Goal: Navigation & Orientation: Find specific page/section

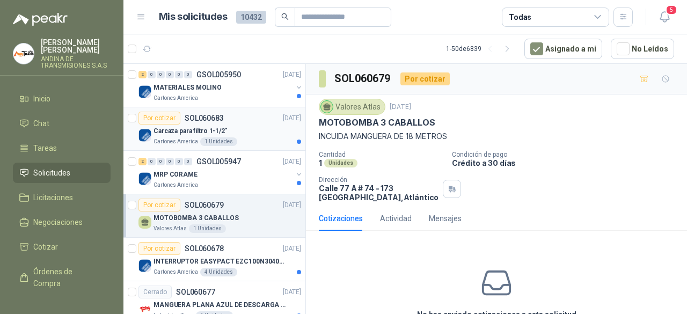
click at [247, 138] on div "Cartones America 1 Unidades" at bounding box center [227, 141] width 148 height 9
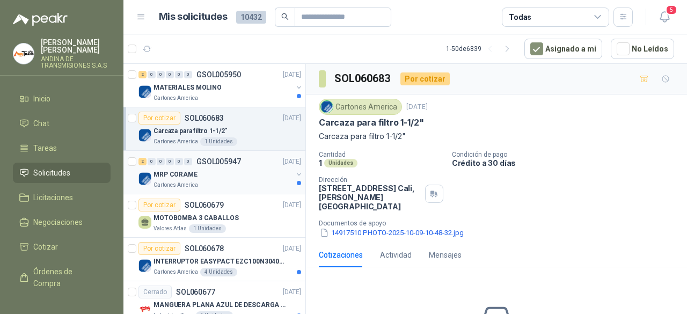
click at [229, 182] on div "Cartones America" at bounding box center [222, 185] width 139 height 9
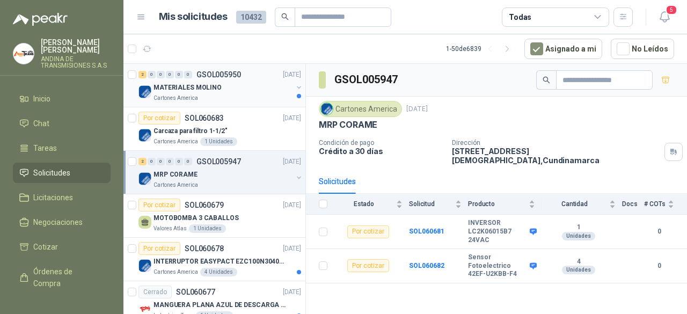
click at [216, 99] on div "Cartones America" at bounding box center [222, 98] width 139 height 9
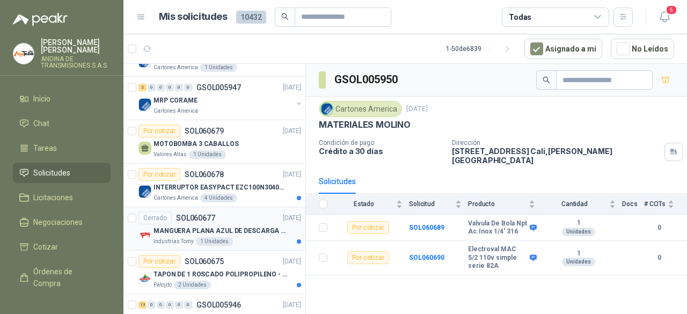
scroll to position [107, 0]
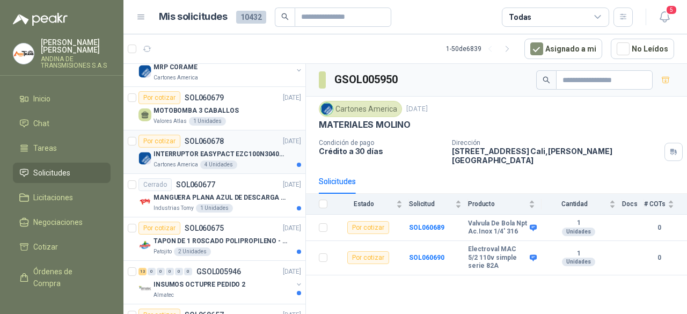
click at [241, 164] on div "Cartones America 4 Unidades" at bounding box center [227, 164] width 148 height 9
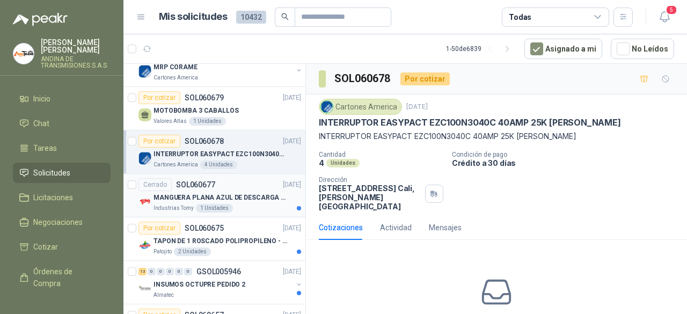
click at [212, 188] on div "Cerrado SOL060677" at bounding box center [176, 184] width 77 height 13
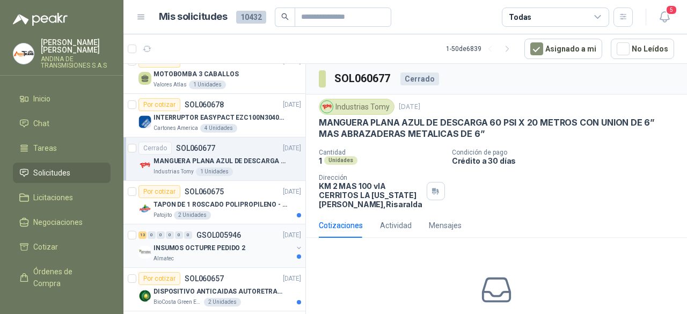
scroll to position [215, 0]
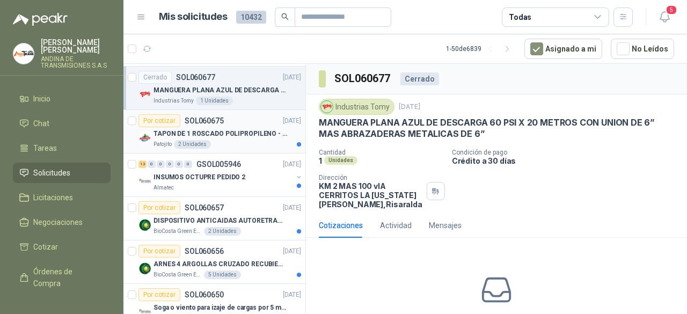
click at [233, 136] on p "TAPON DE 1 ROSCADO POLIPROPILENO - HEMBRA NPT" at bounding box center [220, 134] width 134 height 10
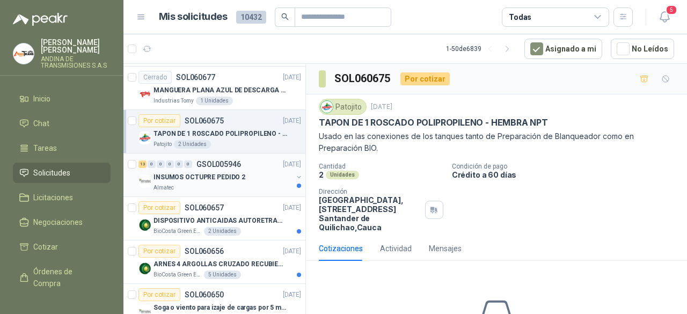
click at [238, 181] on div "INSUMOS OCTUPRE PEDIDO 2" at bounding box center [222, 177] width 139 height 13
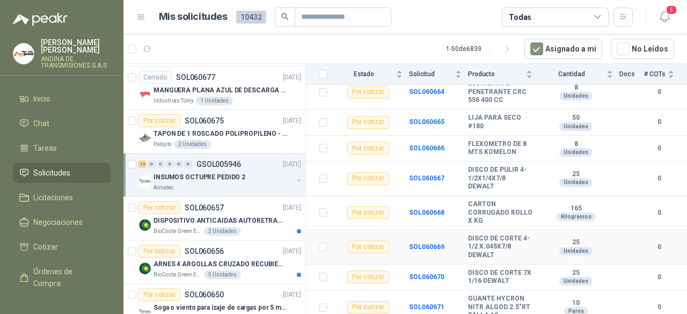
scroll to position [307, 0]
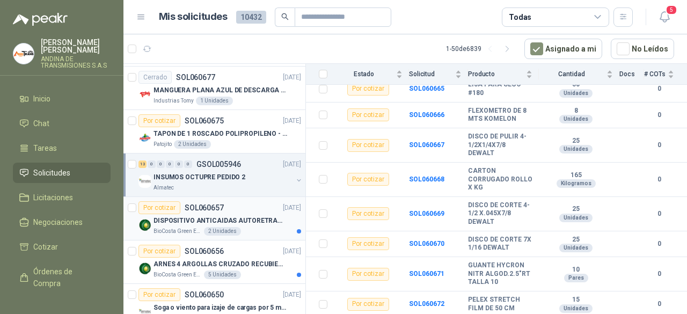
click at [231, 209] on div "Por cotizar SOL060657 [DATE]" at bounding box center [219, 207] width 163 height 13
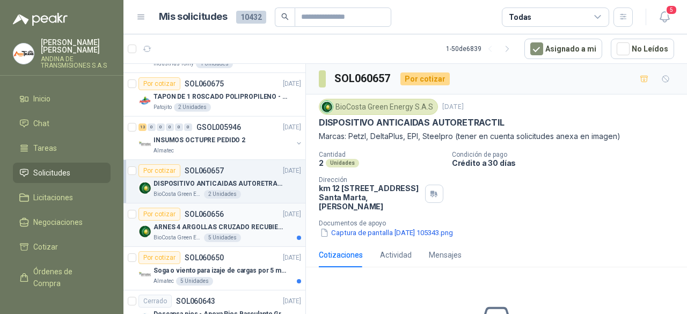
scroll to position [268, 0]
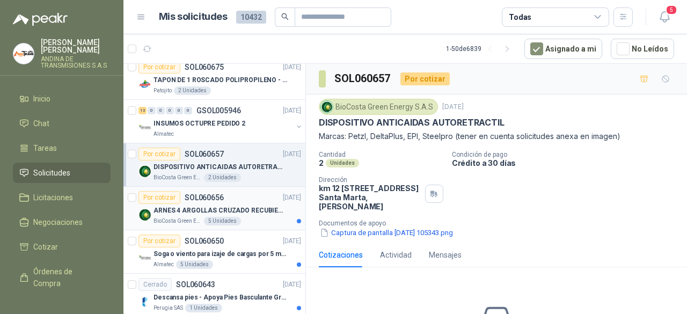
click at [253, 199] on div "Por cotizar SOL060656 [DATE]" at bounding box center [219, 197] width 163 height 13
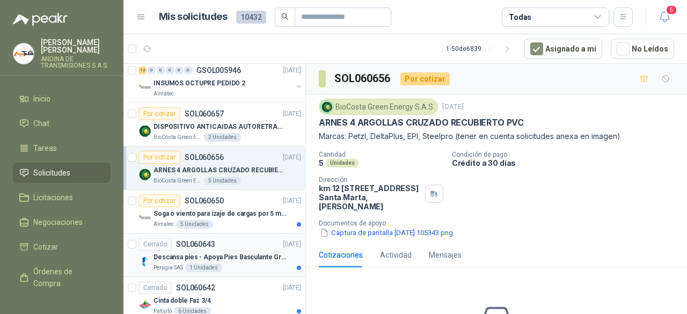
scroll to position [322, 0]
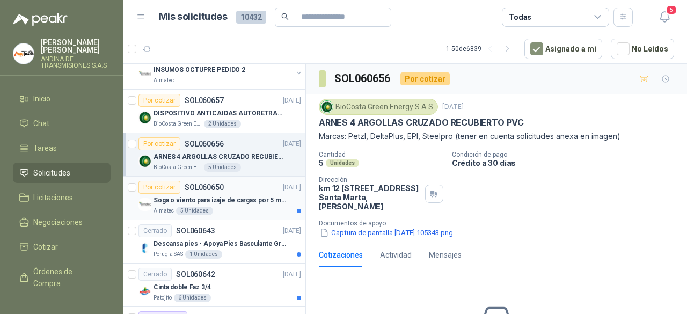
click at [237, 209] on div "Almatec 5 Unidades" at bounding box center [227, 211] width 148 height 9
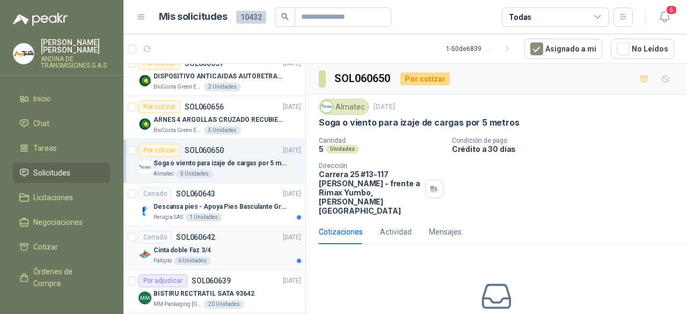
scroll to position [376, 0]
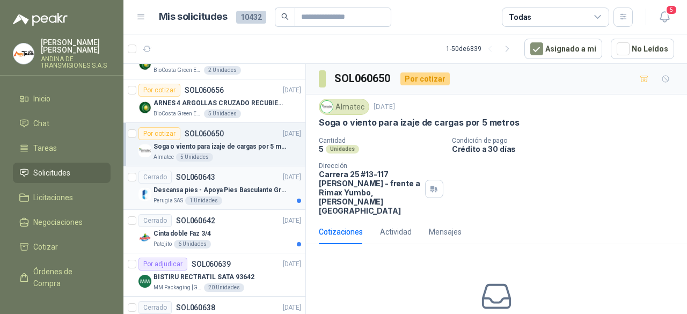
click at [252, 196] on div "Perugia SAS 1 Unidades" at bounding box center [227, 200] width 148 height 9
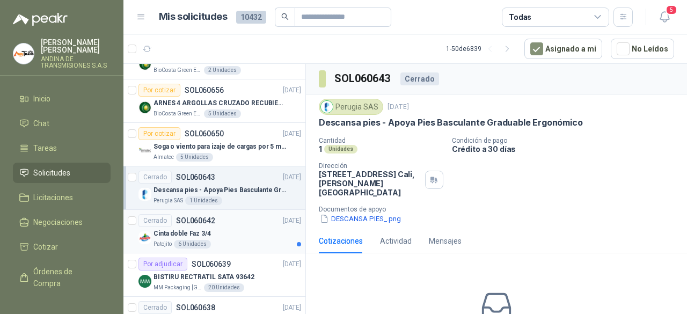
click at [232, 229] on div "Cinta doble Faz 3/4" at bounding box center [227, 233] width 148 height 13
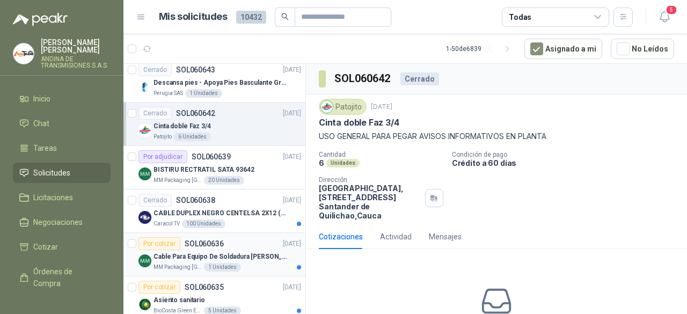
scroll to position [537, 0]
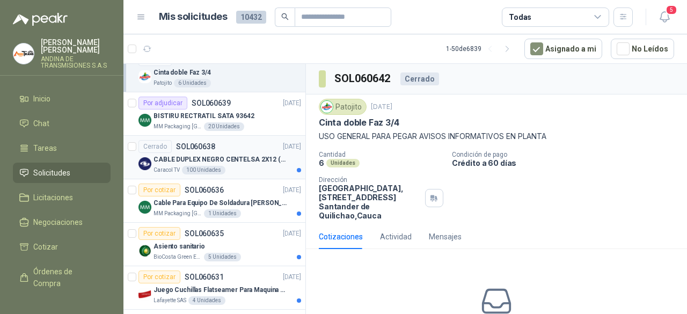
click at [245, 166] on div "Caracol TV 100 Unidades" at bounding box center [227, 170] width 148 height 9
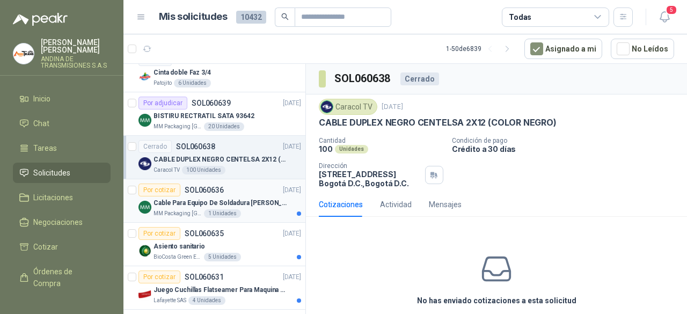
click at [248, 209] on div "MM Packaging [GEOGRAPHIC_DATA] 1 Unidades" at bounding box center [227, 213] width 148 height 9
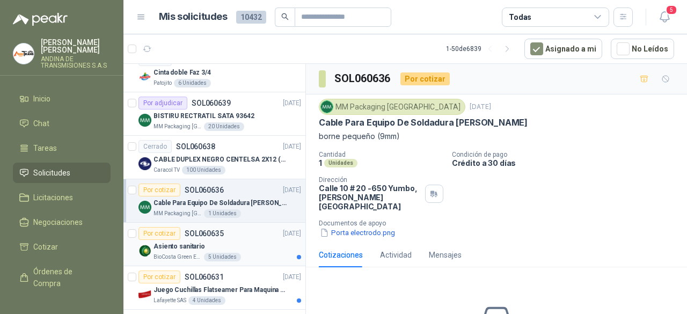
click at [252, 240] on div "Asiento sanitario" at bounding box center [227, 246] width 148 height 13
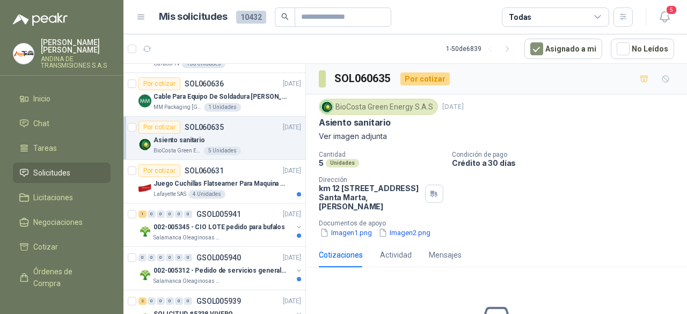
scroll to position [644, 0]
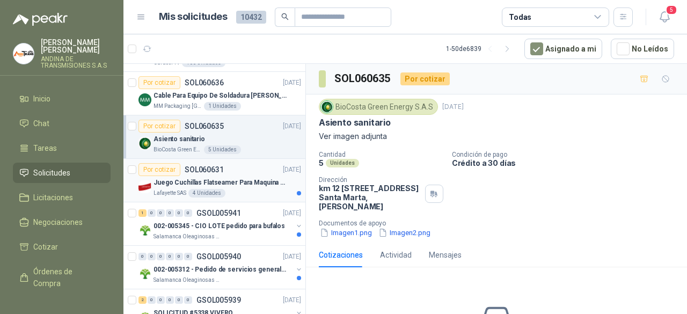
click at [240, 192] on div "Lafayette SAS 4 Unidades" at bounding box center [227, 193] width 148 height 9
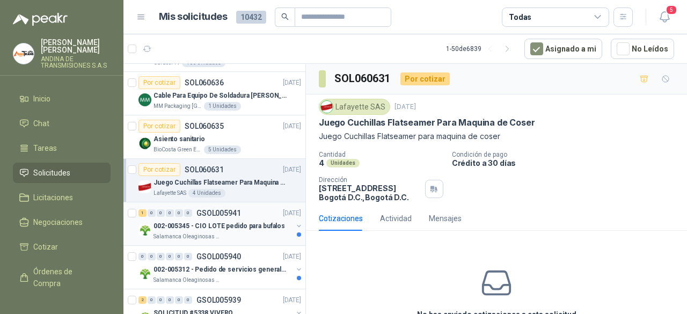
click at [249, 207] on div "1 0 0 0 0 0 GSOL005941 [DATE]" at bounding box center [220, 213] width 165 height 13
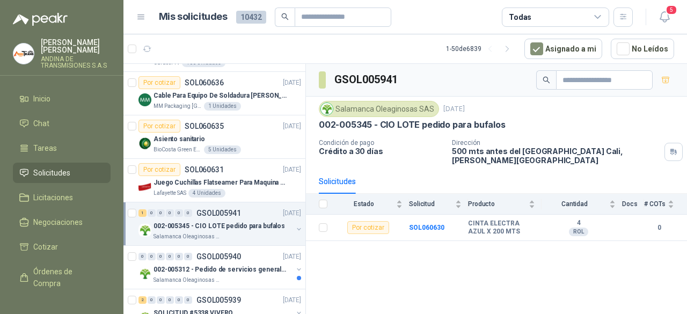
scroll to position [698, 0]
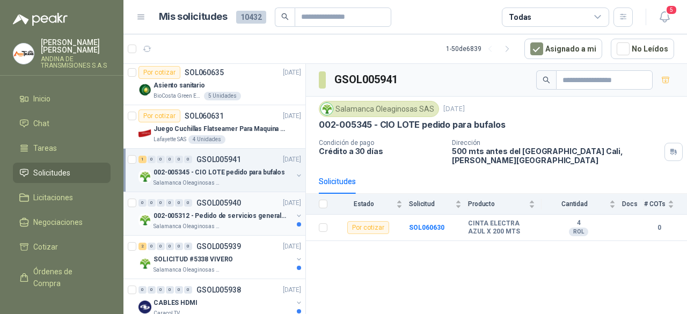
click at [253, 201] on div "0 0 0 0 0 0 GSOL005940 [DATE]" at bounding box center [220, 202] width 165 height 13
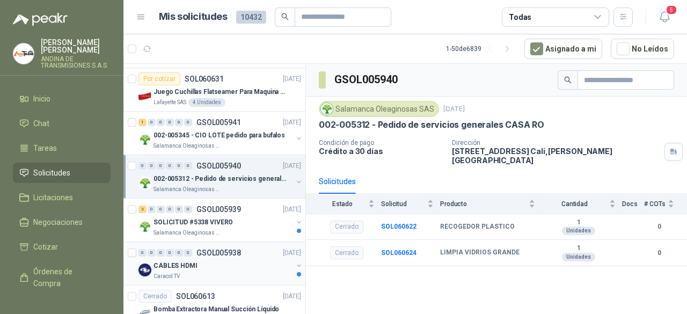
scroll to position [751, 0]
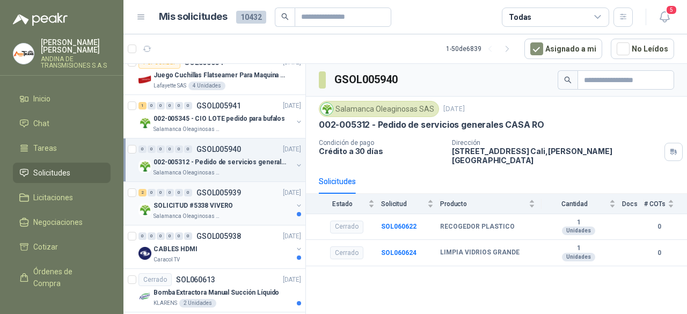
click at [245, 202] on div "SOLICITUD #5338 VIVERO" at bounding box center [222, 205] width 139 height 13
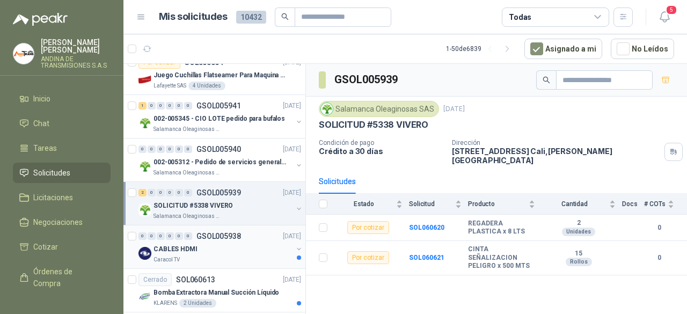
click at [233, 243] on div "CABLES HDMI" at bounding box center [222, 249] width 139 height 13
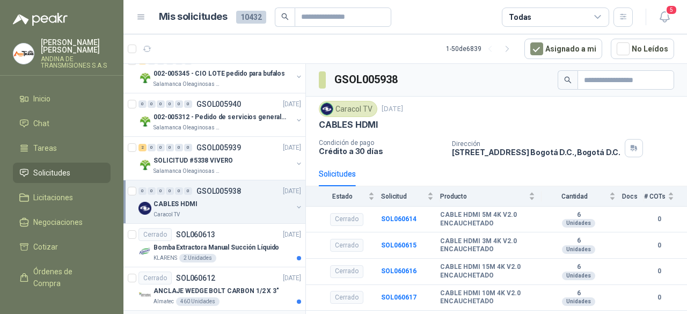
scroll to position [912, 0]
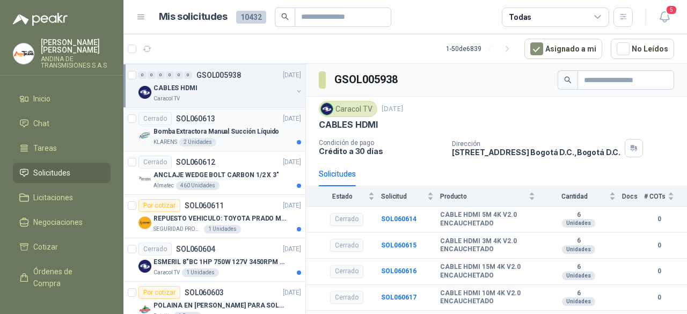
click at [250, 139] on div "KLARENS 2 Unidades" at bounding box center [227, 142] width 148 height 9
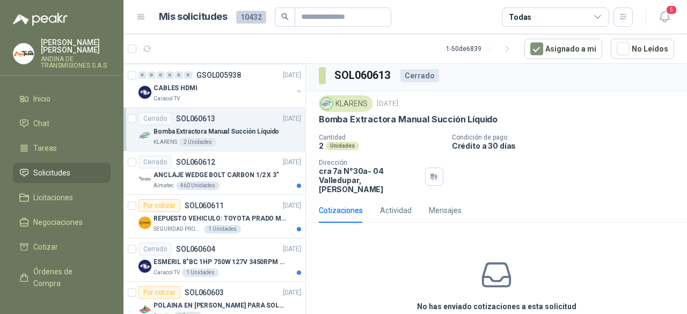
scroll to position [15, 0]
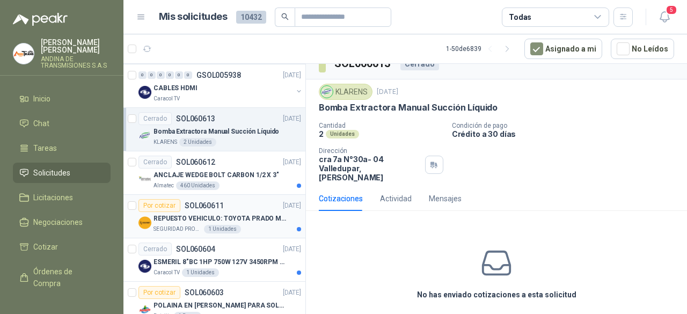
click at [248, 219] on div "REPUESTO VEHICULO: TOYOTA PRADO MODELO 2013, CILINDRAJE 2982" at bounding box center [227, 218] width 148 height 13
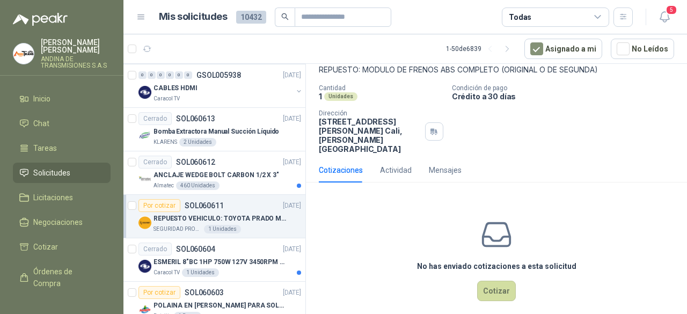
scroll to position [13, 0]
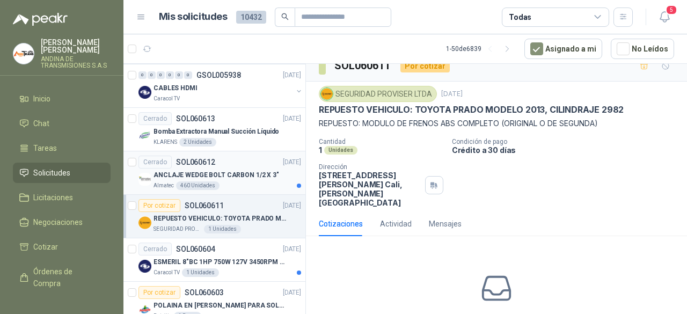
click at [237, 176] on div "ANCLAJE WEDGE BOLT CARBON 1/2 X 3"" at bounding box center [227, 174] width 148 height 13
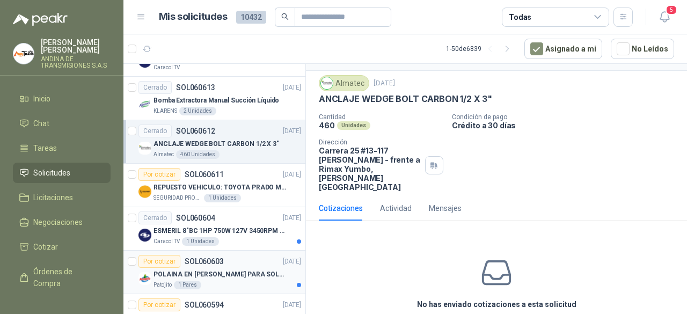
scroll to position [966, 0]
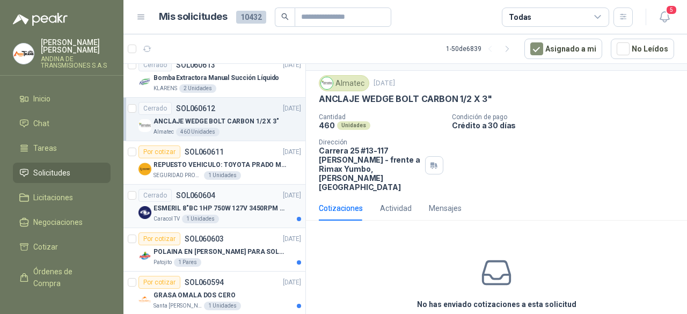
click at [240, 216] on div "Caracol TV 1 Unidades" at bounding box center [227, 219] width 148 height 9
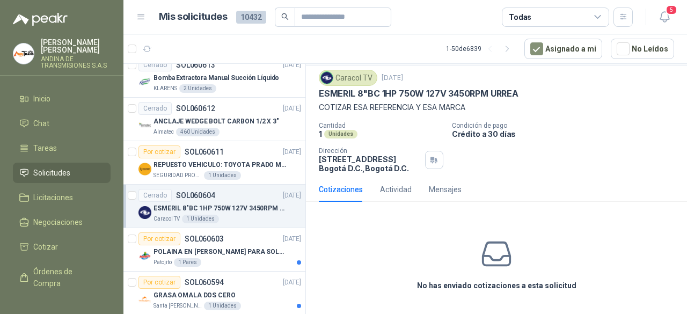
scroll to position [1020, 0]
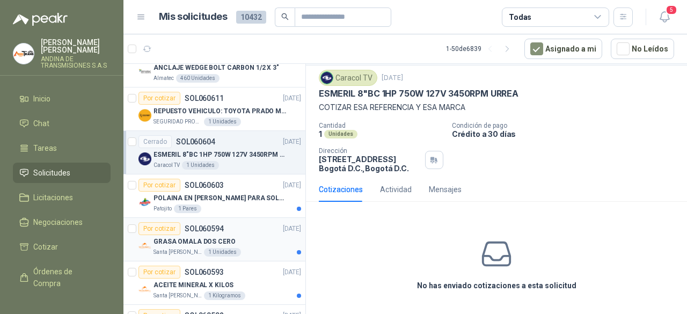
click at [256, 239] on div "GRASA OMALA DOS CERO" at bounding box center [227, 241] width 148 height 13
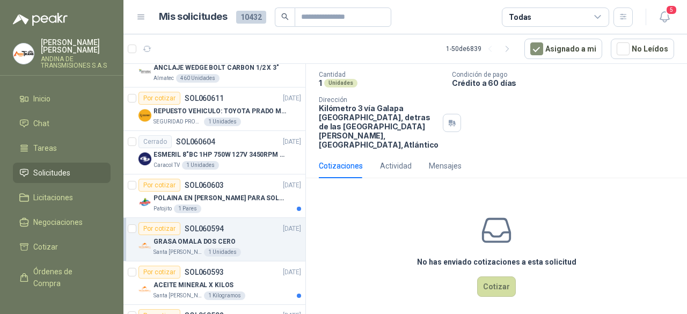
scroll to position [85, 0]
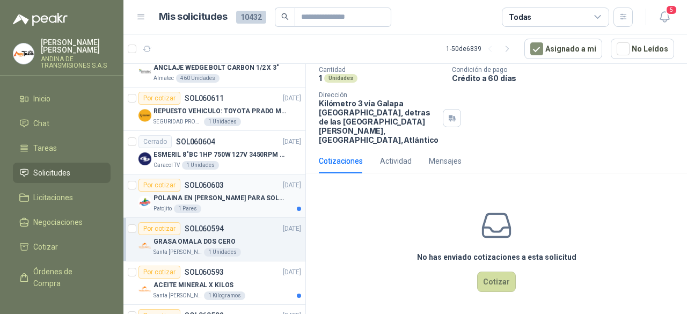
click at [228, 195] on p "POLAINA EN [PERSON_NAME] PARA SOLDADOR / ADJUNTAR FICHA TECNICA" at bounding box center [220, 198] width 134 height 10
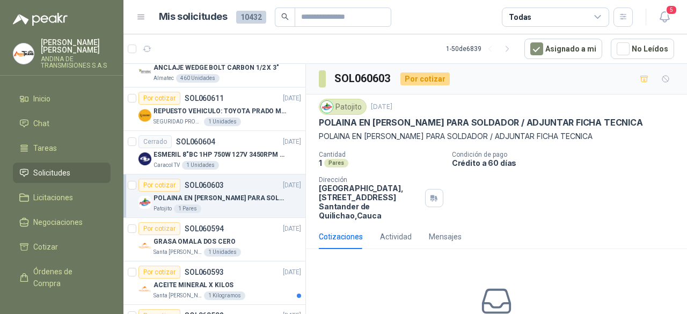
scroll to position [1073, 0]
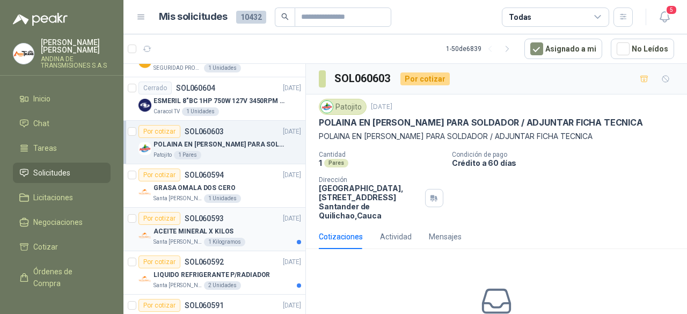
click at [248, 227] on div "ACEITE MINERAL X KILOS" at bounding box center [227, 231] width 148 height 13
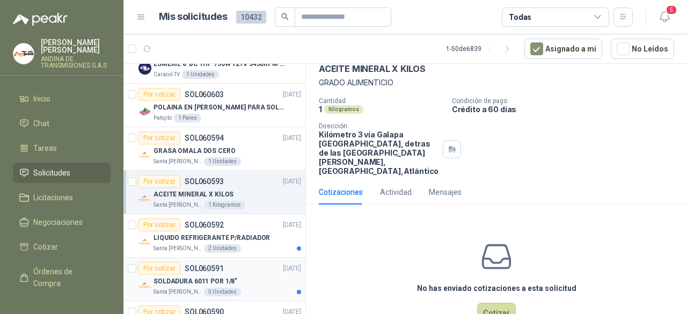
scroll to position [1127, 0]
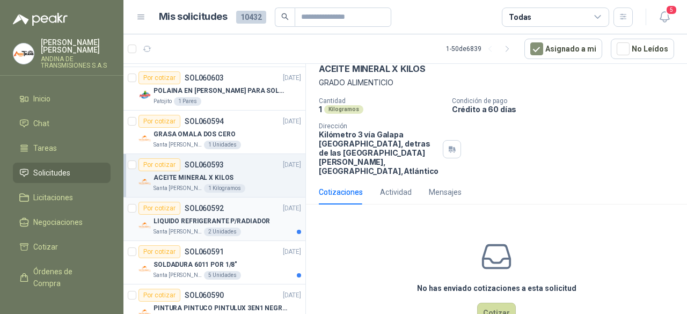
click at [255, 228] on div "Santa [PERSON_NAME] 2 Unidades" at bounding box center [227, 232] width 148 height 9
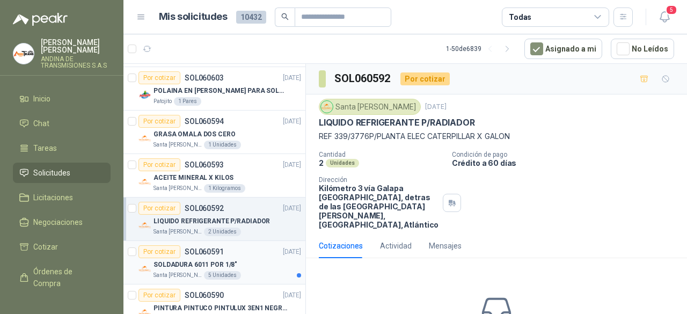
click at [259, 271] on div "Santa [PERSON_NAME] 5 Unidades" at bounding box center [227, 275] width 148 height 9
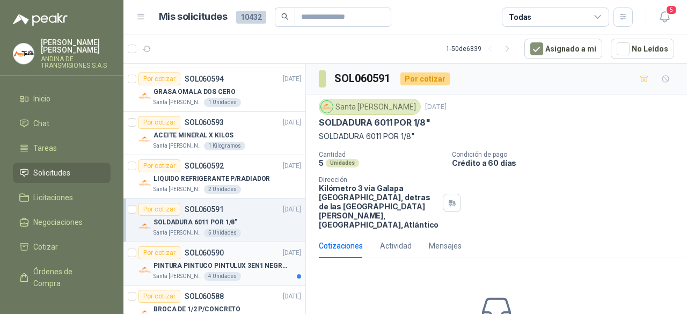
scroll to position [1234, 0]
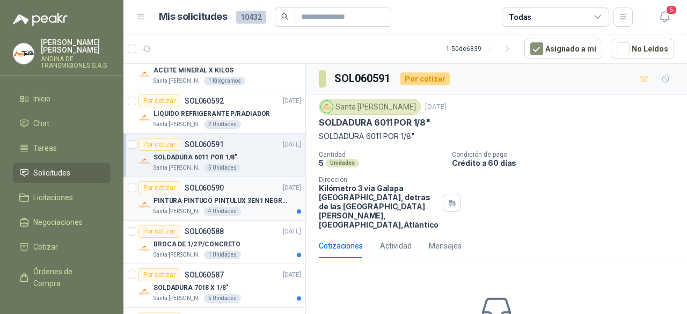
click at [257, 208] on div "Santa [PERSON_NAME] 4 Unidades" at bounding box center [227, 211] width 148 height 9
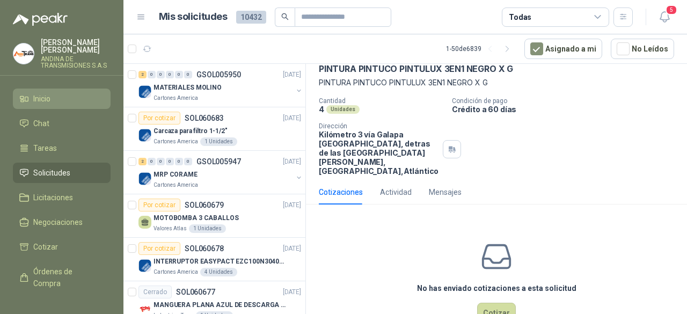
click at [46, 95] on span "Inicio" at bounding box center [41, 99] width 17 height 12
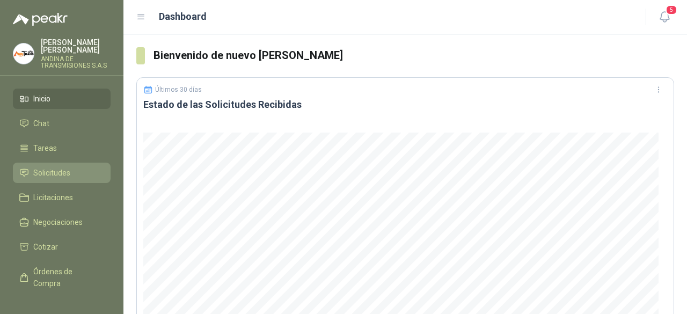
click at [54, 170] on span "Solicitudes" at bounding box center [51, 173] width 37 height 12
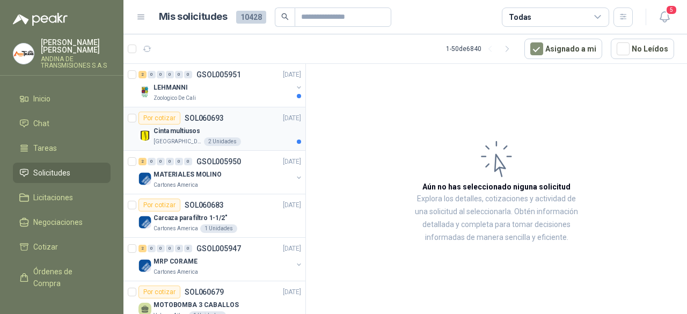
click at [239, 128] on div "Cinta multiusos" at bounding box center [227, 130] width 148 height 13
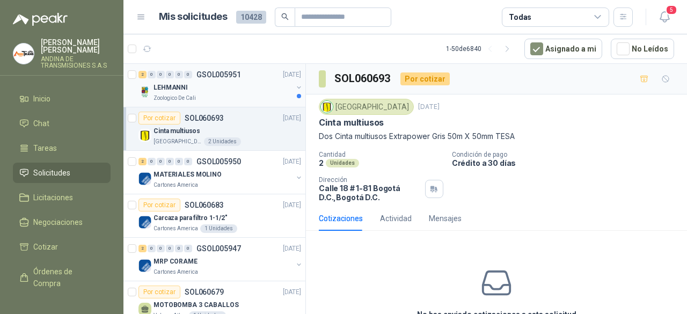
click at [247, 98] on div "Zoologico De Cali" at bounding box center [222, 98] width 139 height 9
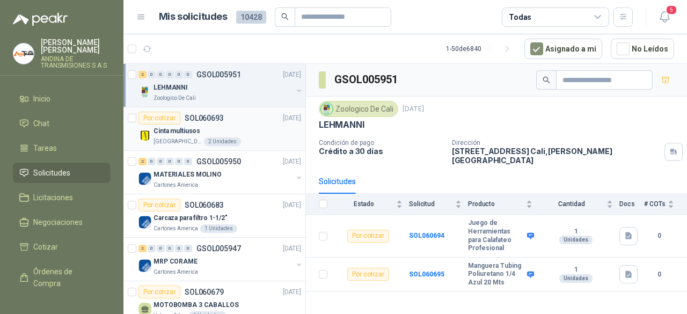
click at [218, 123] on div "Por cotizar SOL060693" at bounding box center [180, 118] width 85 height 13
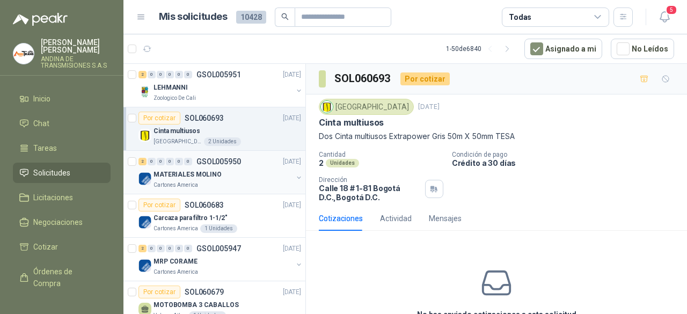
click at [244, 175] on div "MATERIALES MOLINO" at bounding box center [222, 174] width 139 height 13
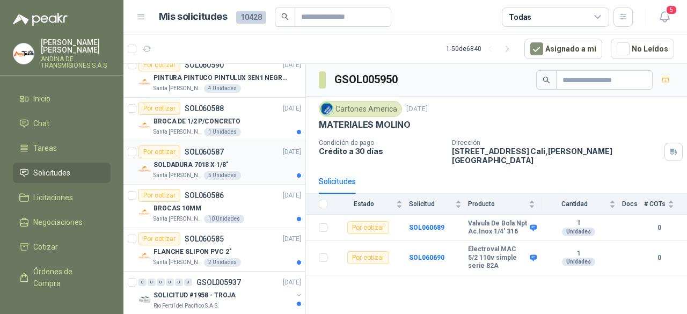
scroll to position [1449, 0]
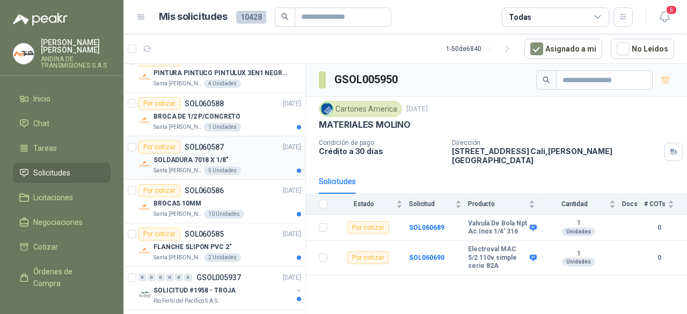
click at [255, 153] on div "SOLDADURA 7018 X 1/8"" at bounding box center [227, 159] width 148 height 13
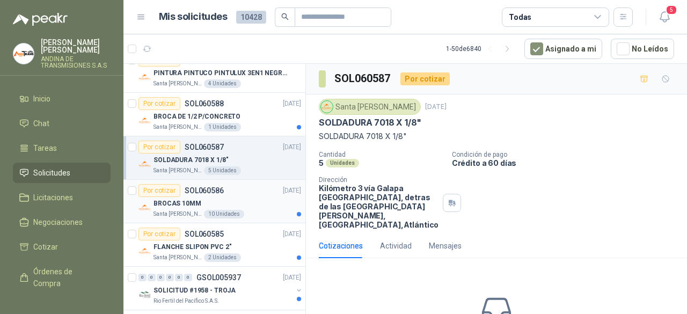
click at [230, 189] on div "Por cotizar SOL060586 [DATE]" at bounding box center [219, 190] width 163 height 13
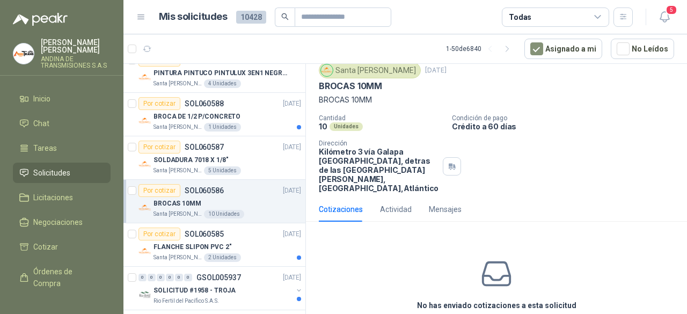
scroll to position [54, 0]
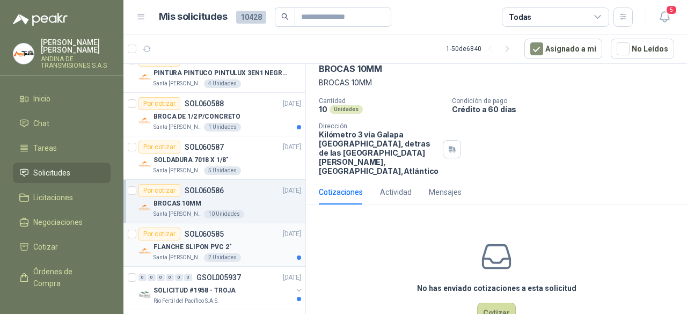
click at [251, 231] on div "Por cotizar SOL060585 [DATE]" at bounding box center [219, 234] width 163 height 13
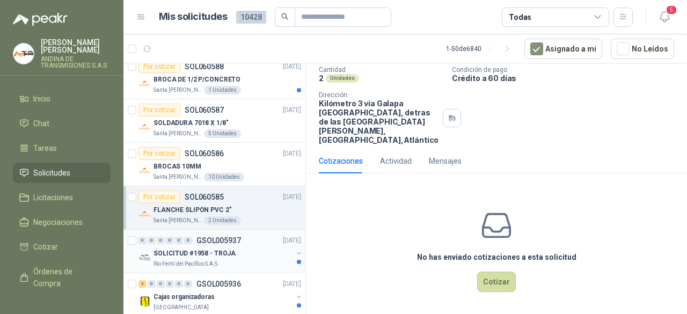
scroll to position [1502, 0]
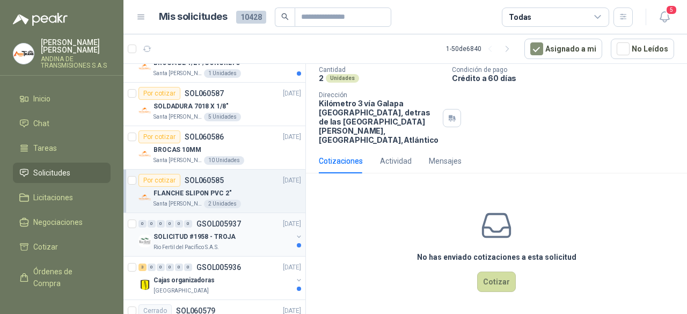
click at [247, 231] on div "SOLICITUD #1958 - TROJA" at bounding box center [222, 236] width 139 height 13
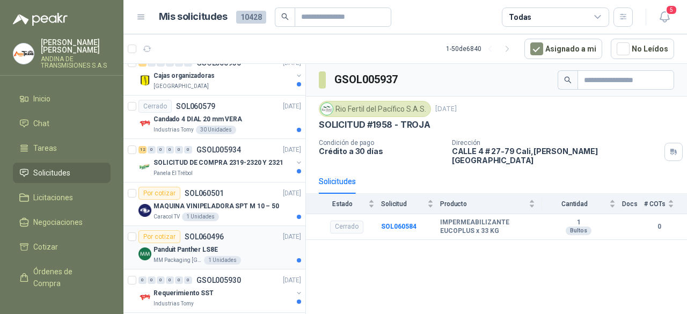
scroll to position [1717, 0]
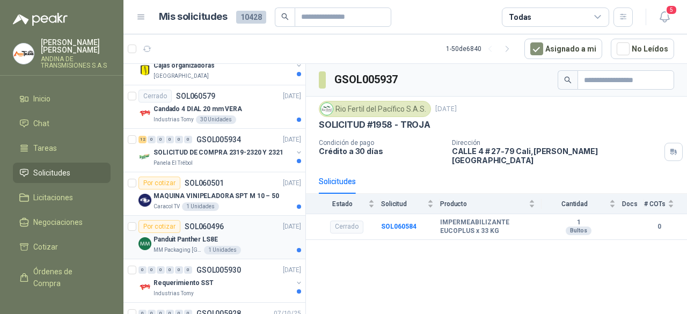
click at [254, 233] on div "Panduit Panther LS8E" at bounding box center [227, 239] width 148 height 13
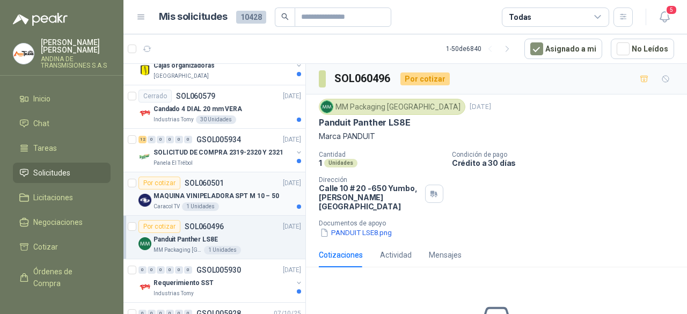
click at [246, 177] on div "Por cotizar SOL060501 [DATE]" at bounding box center [219, 183] width 163 height 13
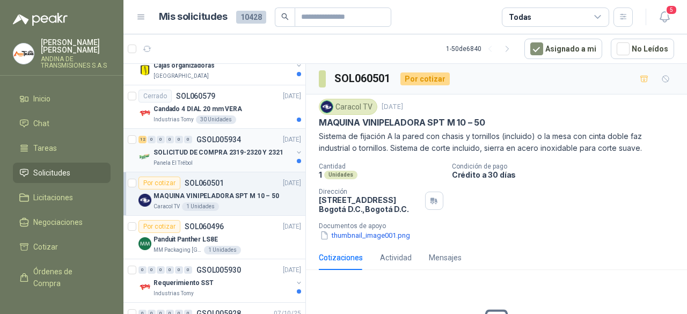
click at [243, 148] on p "SOLICITUD DE COMPRA 2319-2320 Y 2321" at bounding box center [218, 153] width 130 height 10
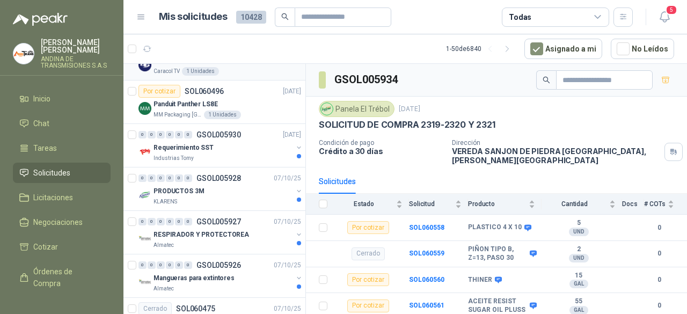
scroll to position [1878, 0]
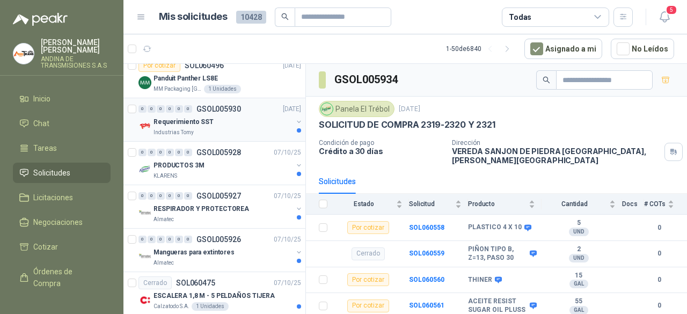
click at [241, 116] on div "Requerimiento SST" at bounding box center [222, 121] width 139 height 13
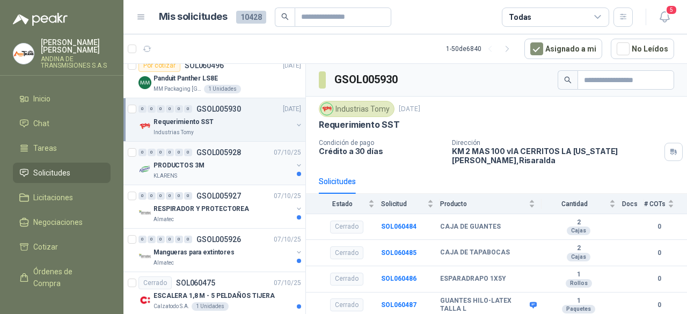
click at [243, 162] on div "PRODUCTOS 3M" at bounding box center [222, 165] width 139 height 13
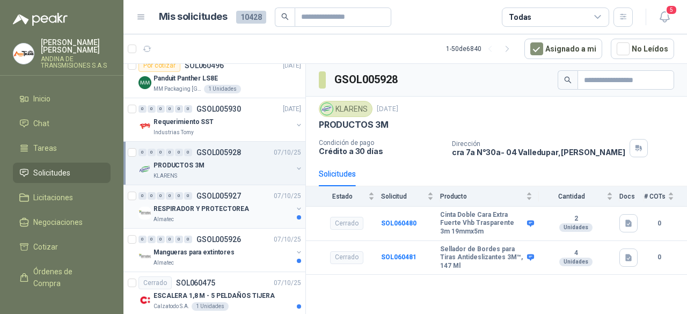
click at [242, 206] on div "RESPIRADOR Y PROTECTOREA" at bounding box center [222, 208] width 139 height 13
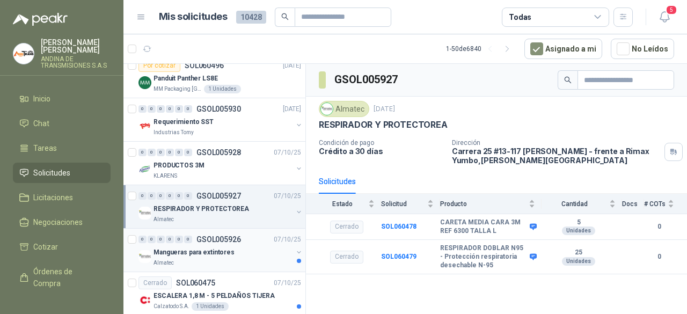
click at [245, 233] on div "0 0 0 0 0 0 GSOL005926 [DATE]" at bounding box center [220, 239] width 165 height 13
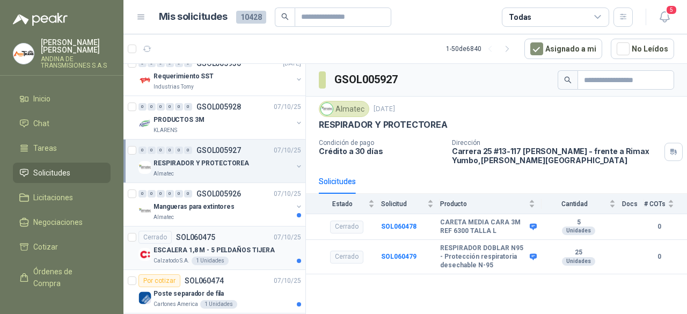
scroll to position [1934, 0]
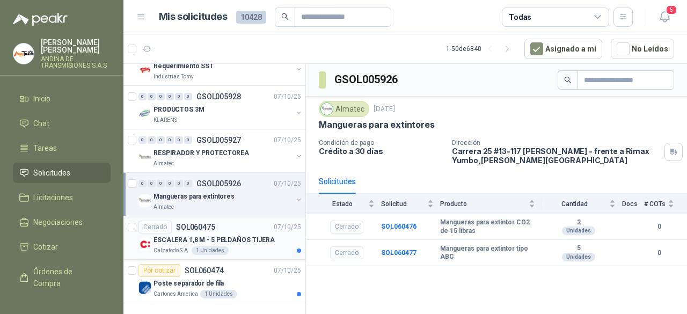
click at [246, 221] on div "Cerrado SOL060475 [DATE]" at bounding box center [219, 227] width 163 height 13
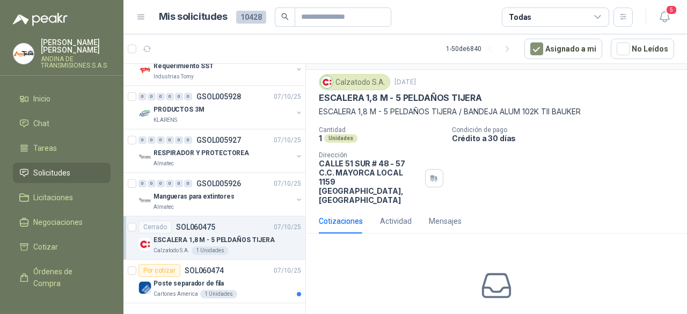
scroll to position [38, 0]
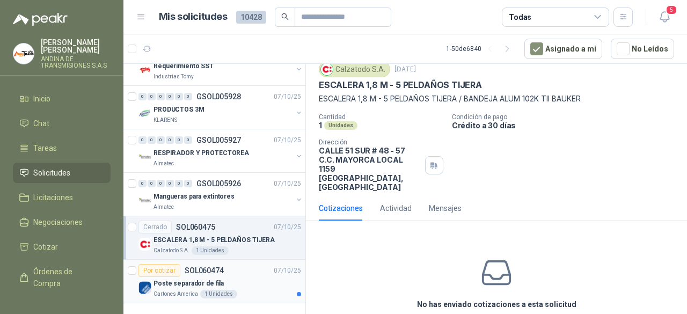
click at [261, 277] on div "Poste separador de fila" at bounding box center [227, 283] width 148 height 13
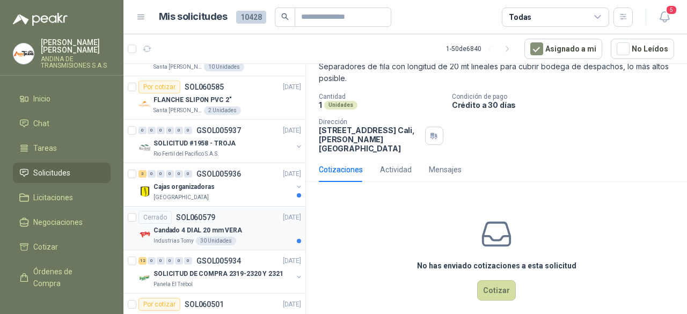
scroll to position [1612, 0]
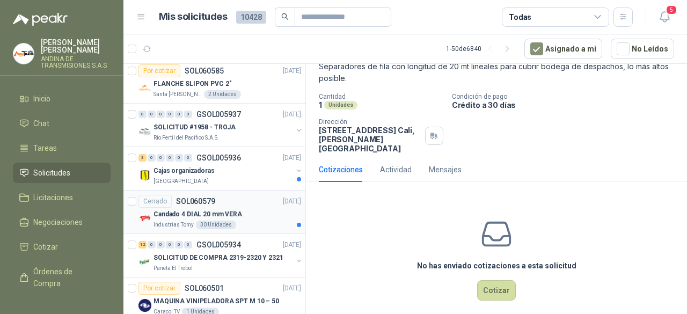
click at [255, 209] on div "Candado 4 DIAL 20 mm VERA" at bounding box center [227, 214] width 148 height 13
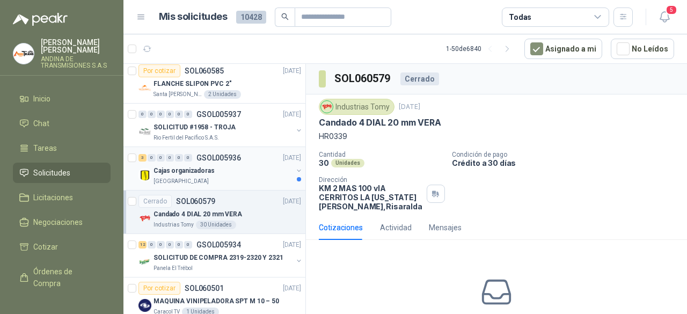
click at [238, 177] on div "[GEOGRAPHIC_DATA]" at bounding box center [222, 181] width 139 height 9
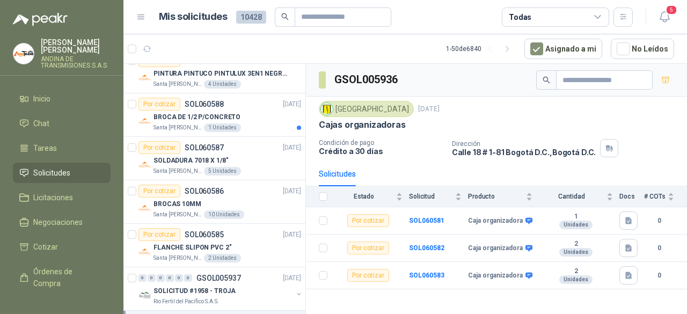
scroll to position [1451, 0]
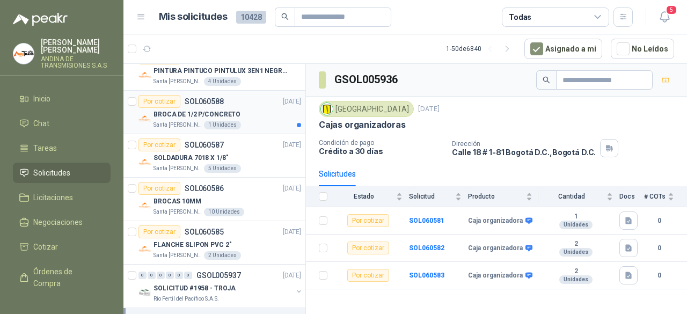
click at [256, 121] on div "Santa [PERSON_NAME] 1 Unidades" at bounding box center [227, 125] width 148 height 9
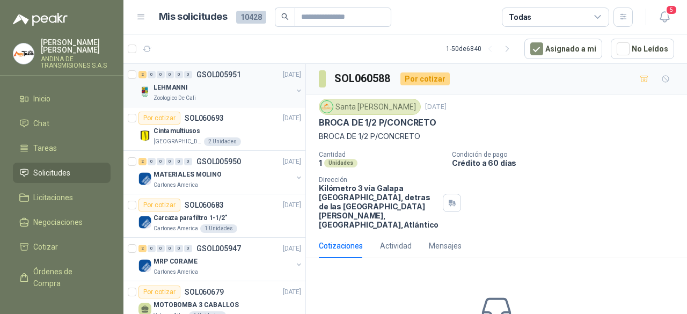
click at [240, 94] on div "Zoologico De Cali" at bounding box center [222, 98] width 139 height 9
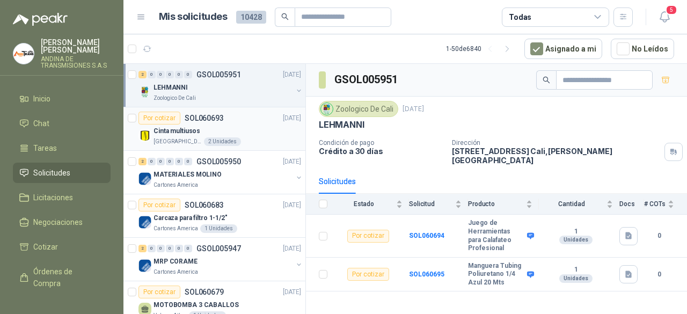
click at [246, 129] on div "Cinta multiusos" at bounding box center [227, 130] width 148 height 13
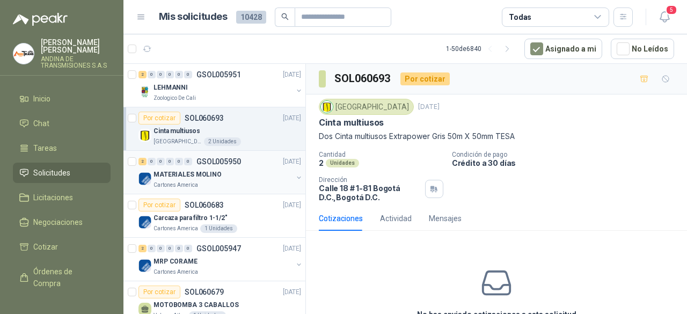
click at [240, 175] on div "MATERIALES MOLINO" at bounding box center [222, 174] width 139 height 13
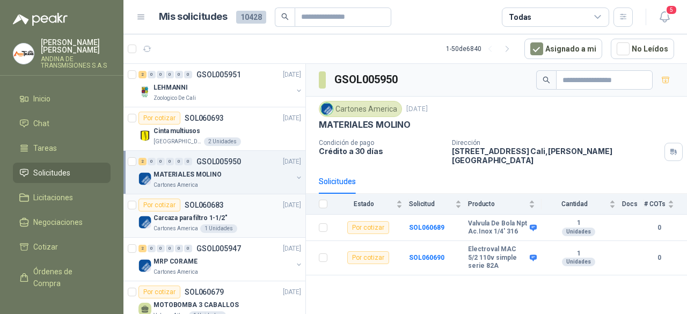
click at [248, 211] on div "Carcaza para filtro 1-1/2"" at bounding box center [227, 217] width 148 height 13
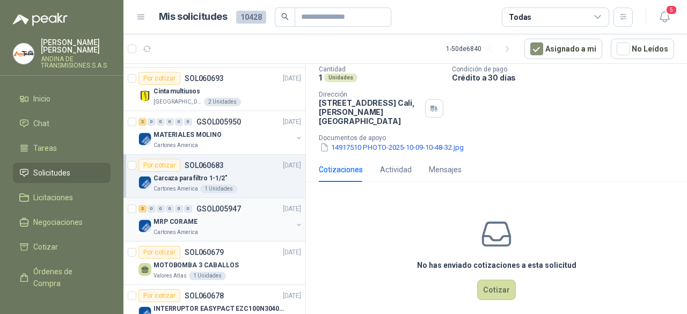
scroll to position [54, 0]
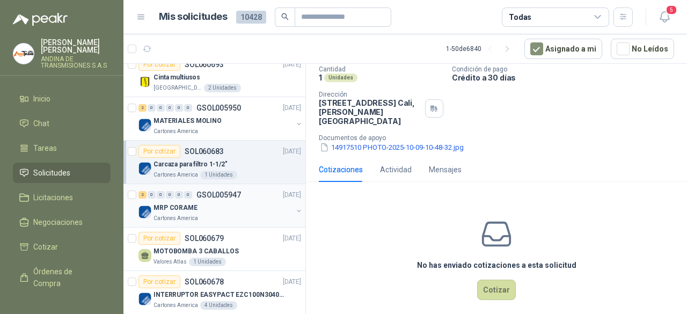
click at [243, 206] on div "MRP CORAME" at bounding box center [222, 207] width 139 height 13
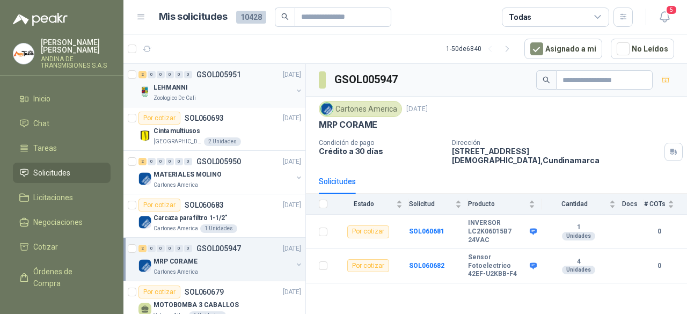
click at [200, 86] on div "LEHMANNI" at bounding box center [222, 87] width 139 height 13
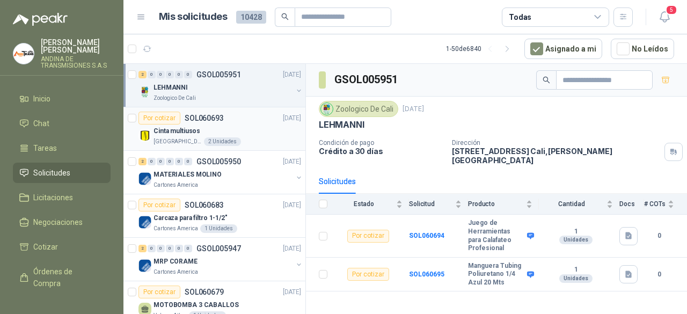
click at [231, 119] on div "Por cotizar SOL060693 [DATE]" at bounding box center [219, 118] width 163 height 13
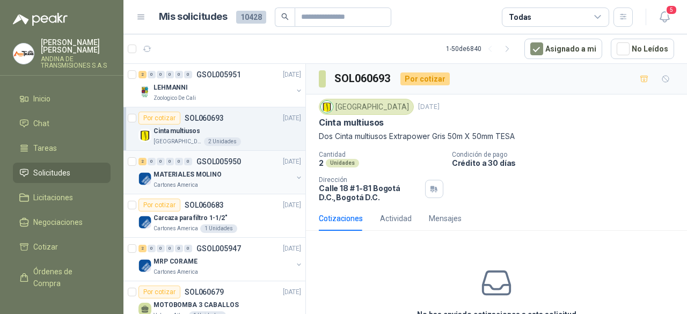
click at [238, 177] on div "MATERIALES MOLINO" at bounding box center [222, 174] width 139 height 13
